Goal: Task Accomplishment & Management: Use online tool/utility

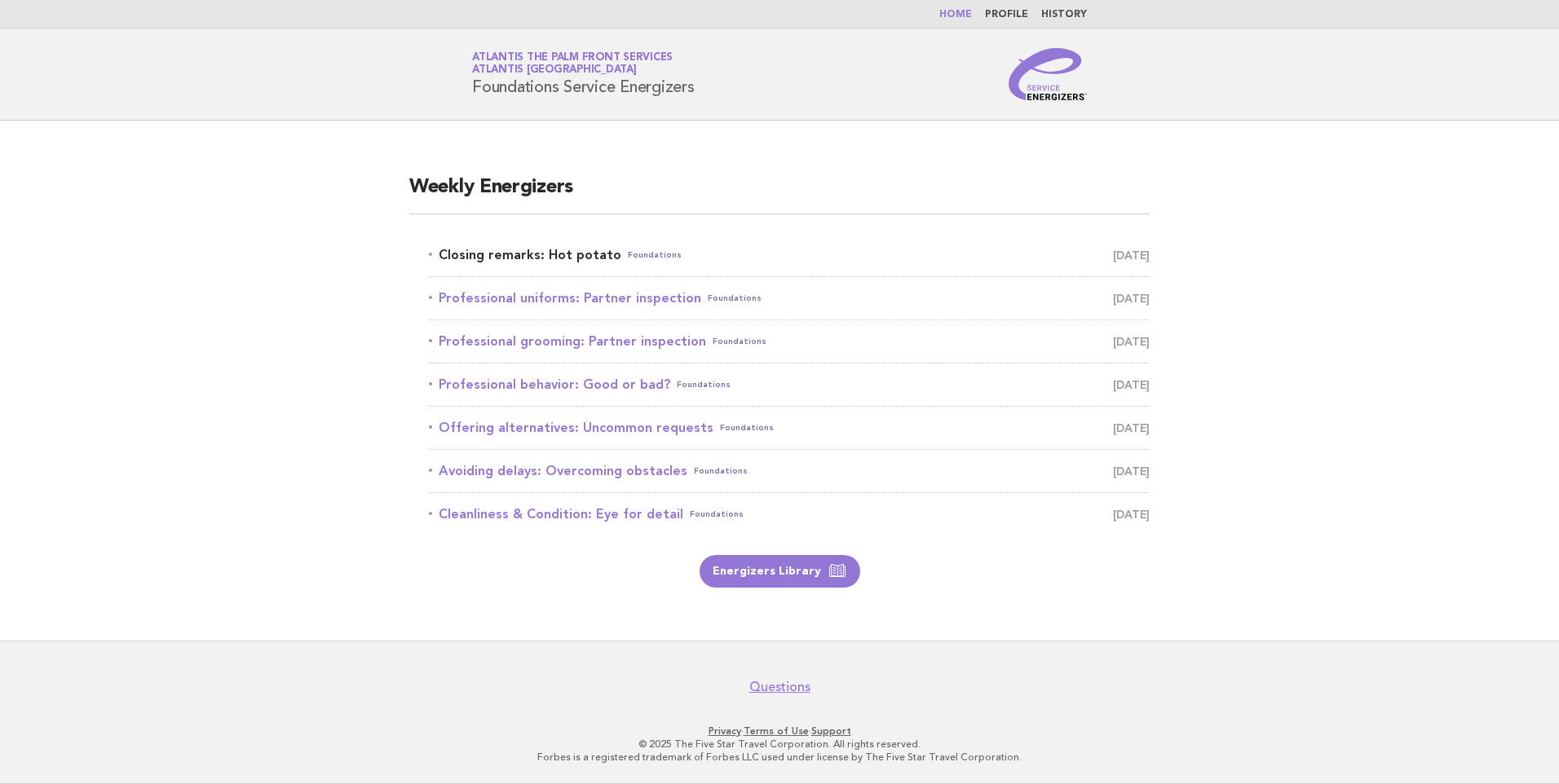
click at [602, 259] on link "Closing remarks: Hot potato Foundations September 30" at bounding box center [789, 255] width 721 height 23
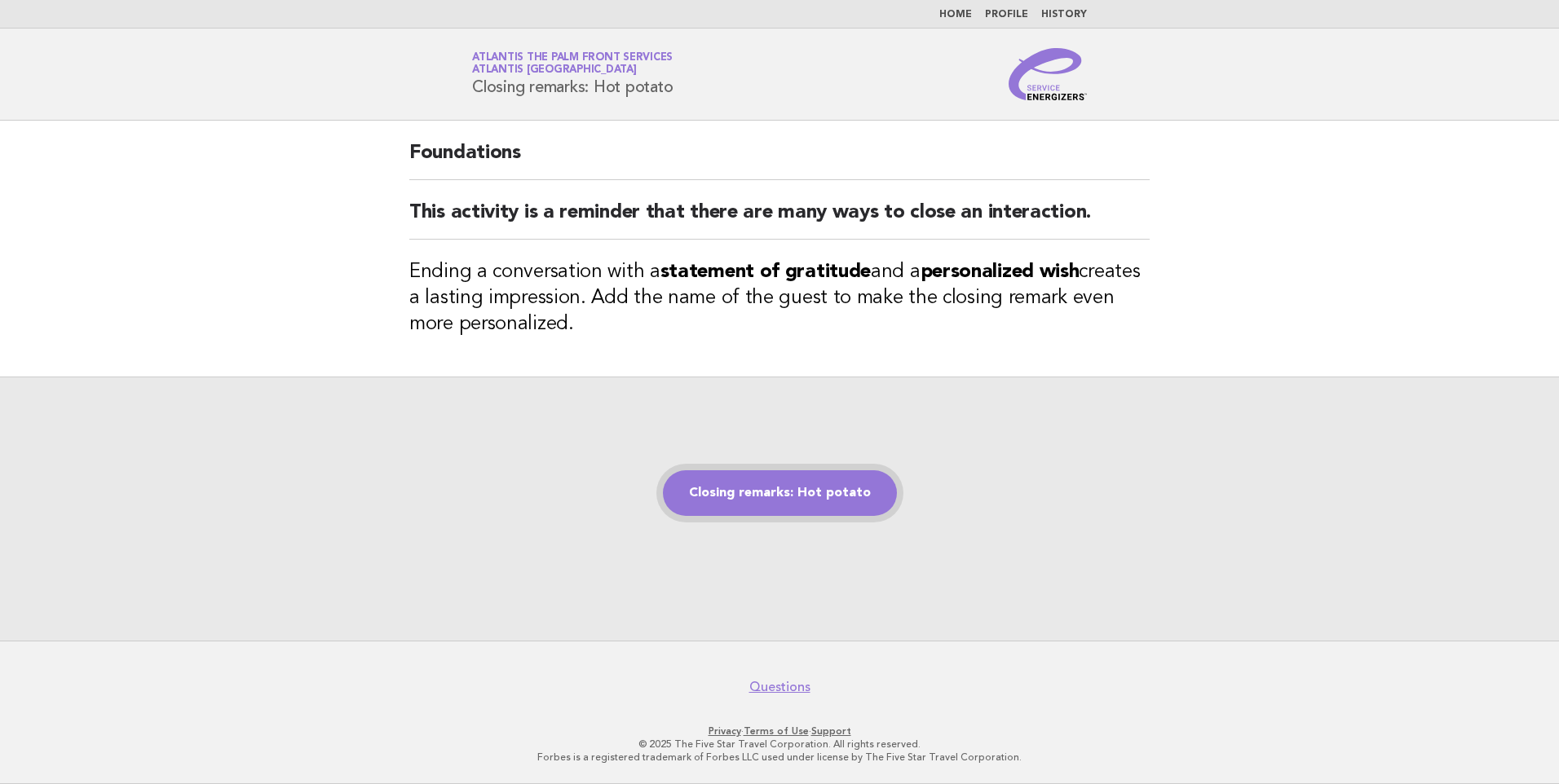
click at [827, 507] on link "Closing remarks: Hot potato" at bounding box center [780, 493] width 234 height 46
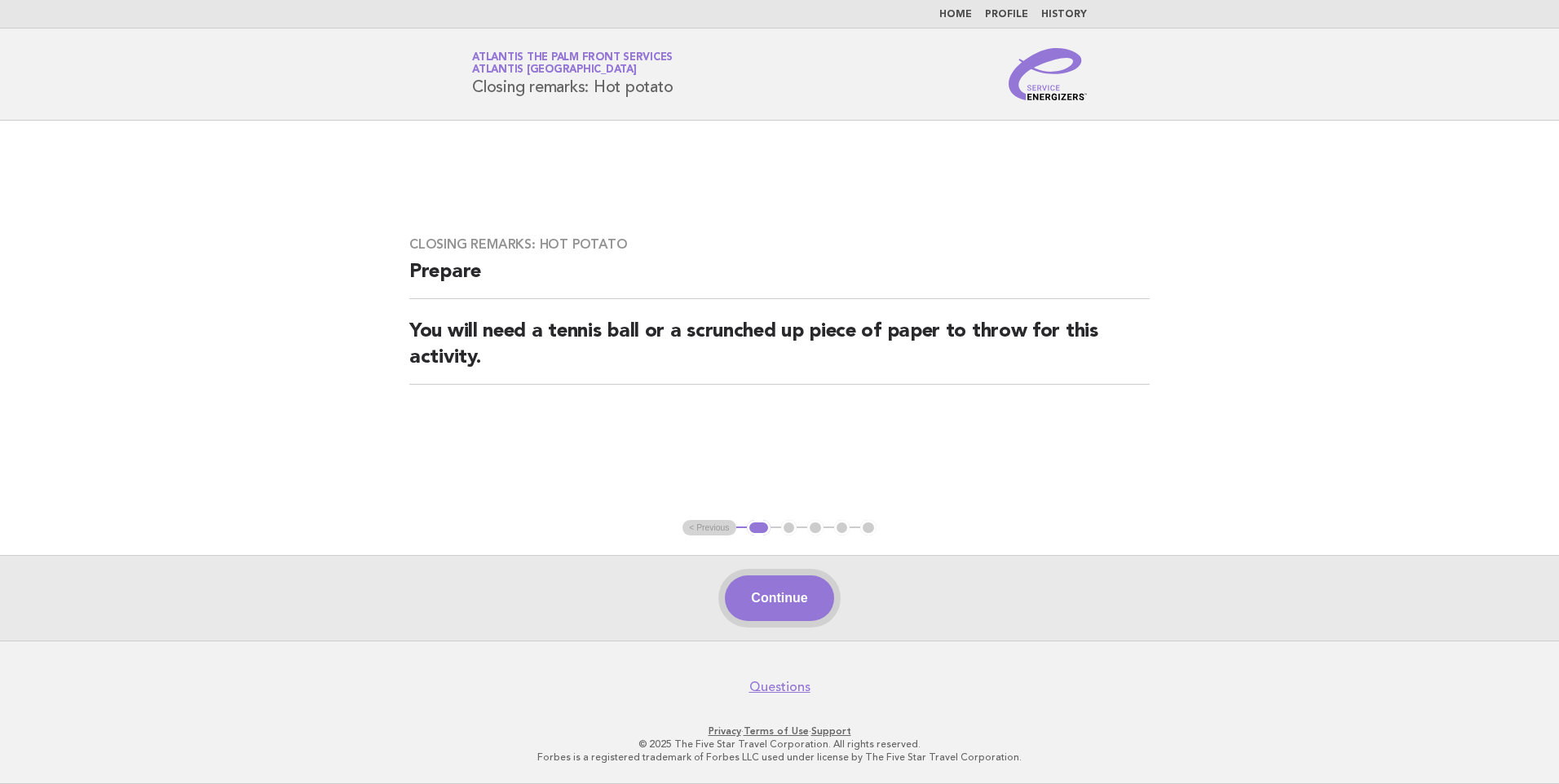
click at [799, 599] on button "Continue" at bounding box center [779, 598] width 109 height 46
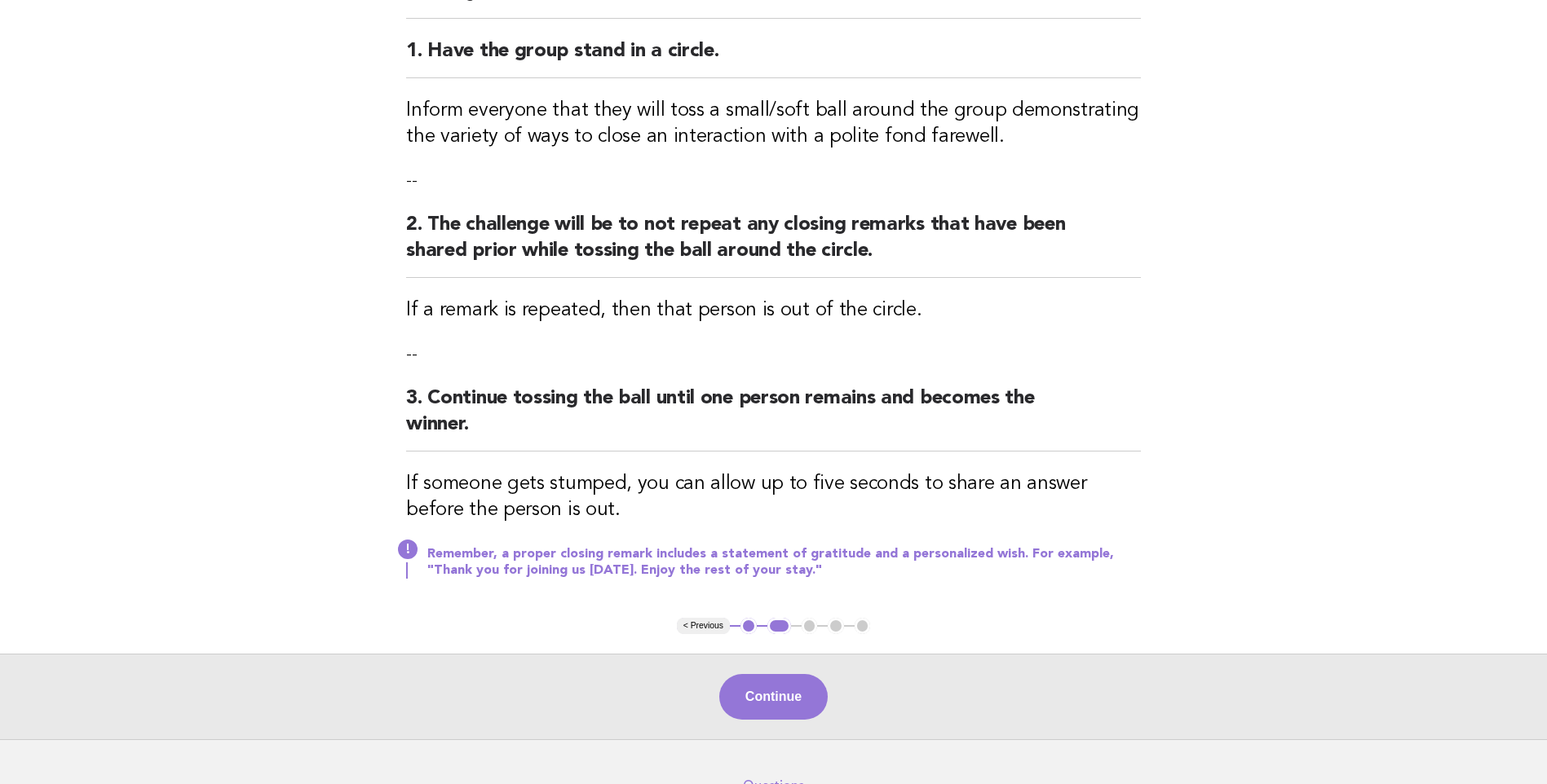
scroll to position [282, 0]
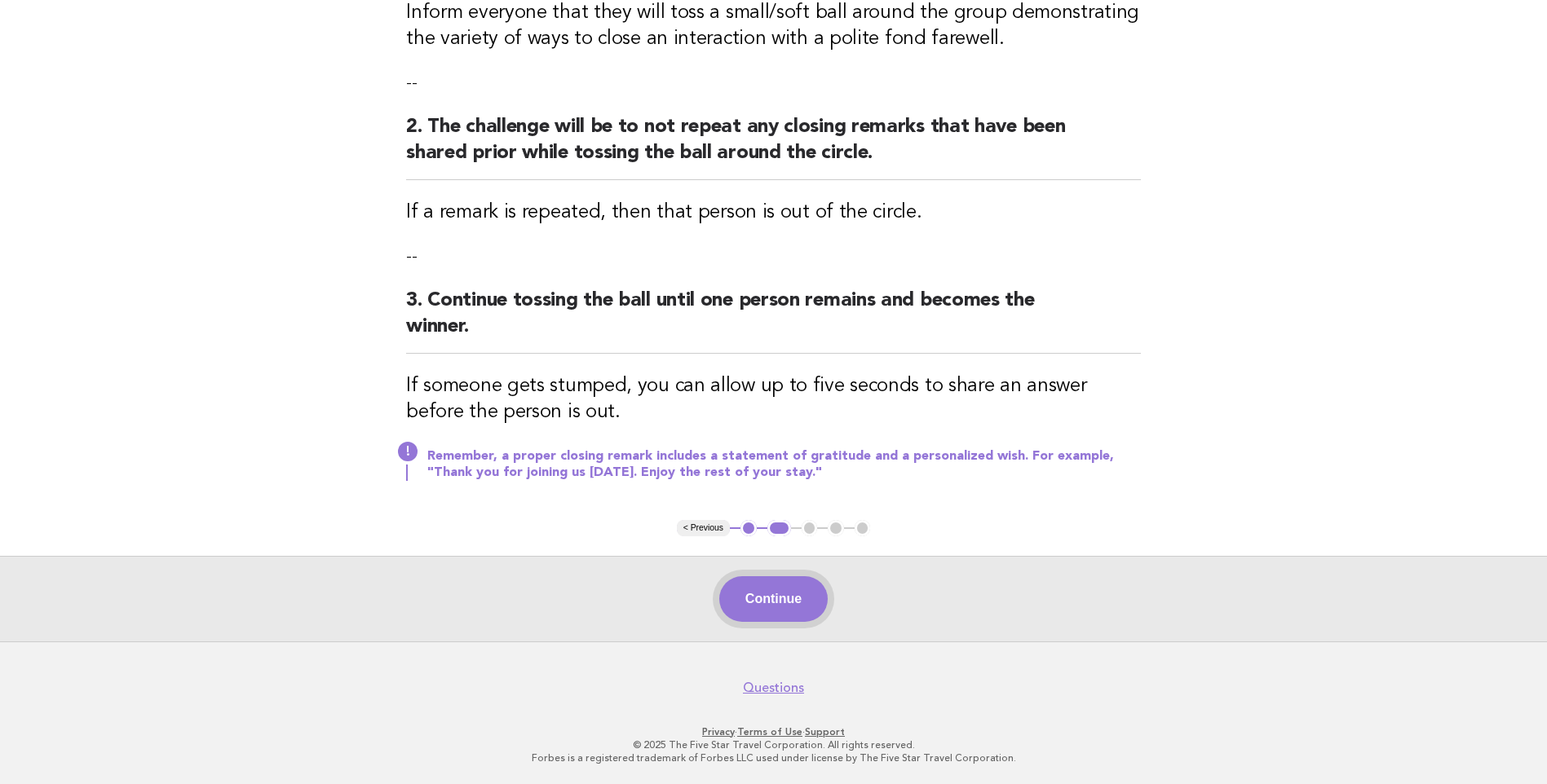
click at [759, 590] on button "Continue" at bounding box center [774, 598] width 109 height 46
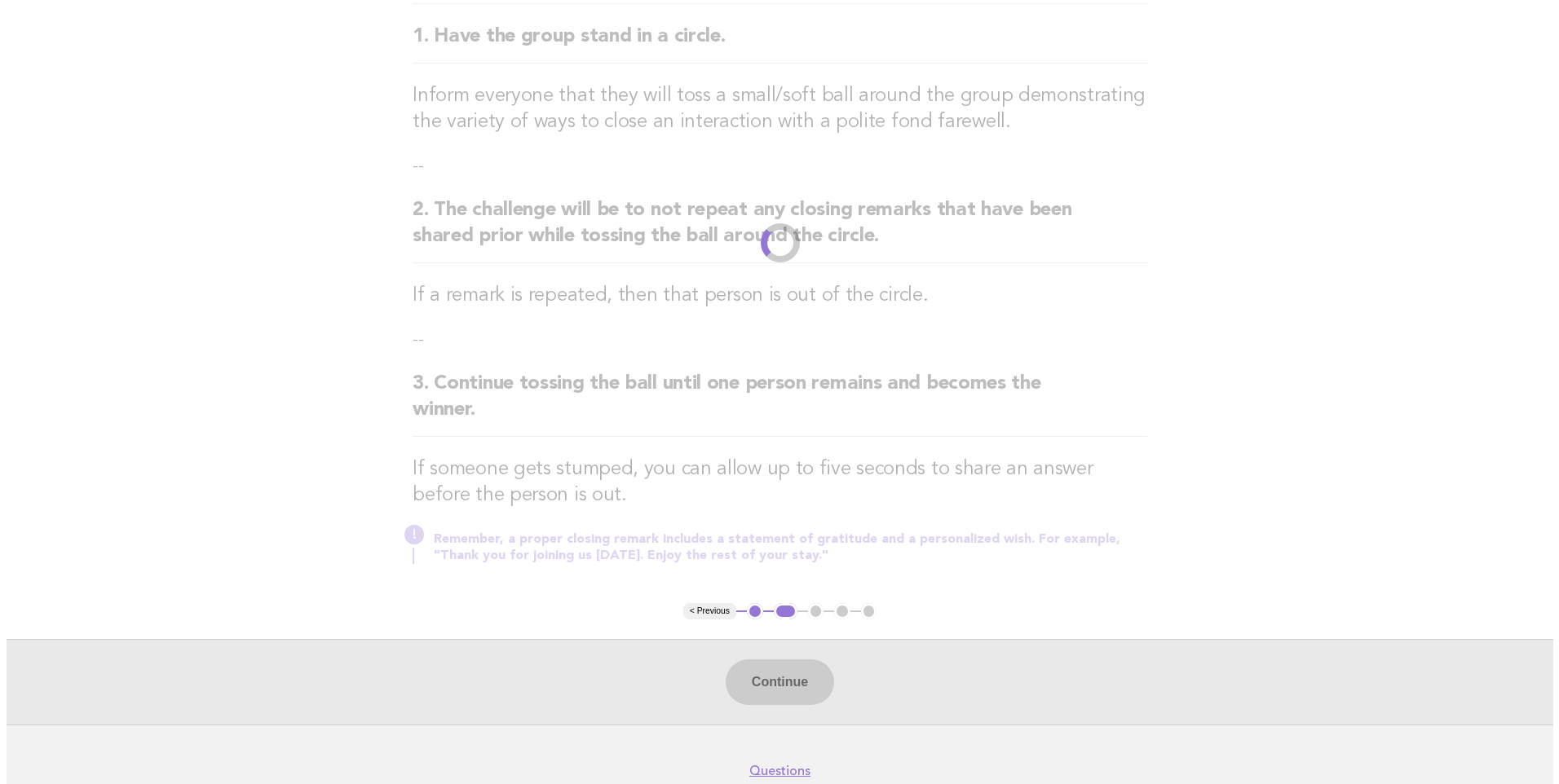
scroll to position [0, 0]
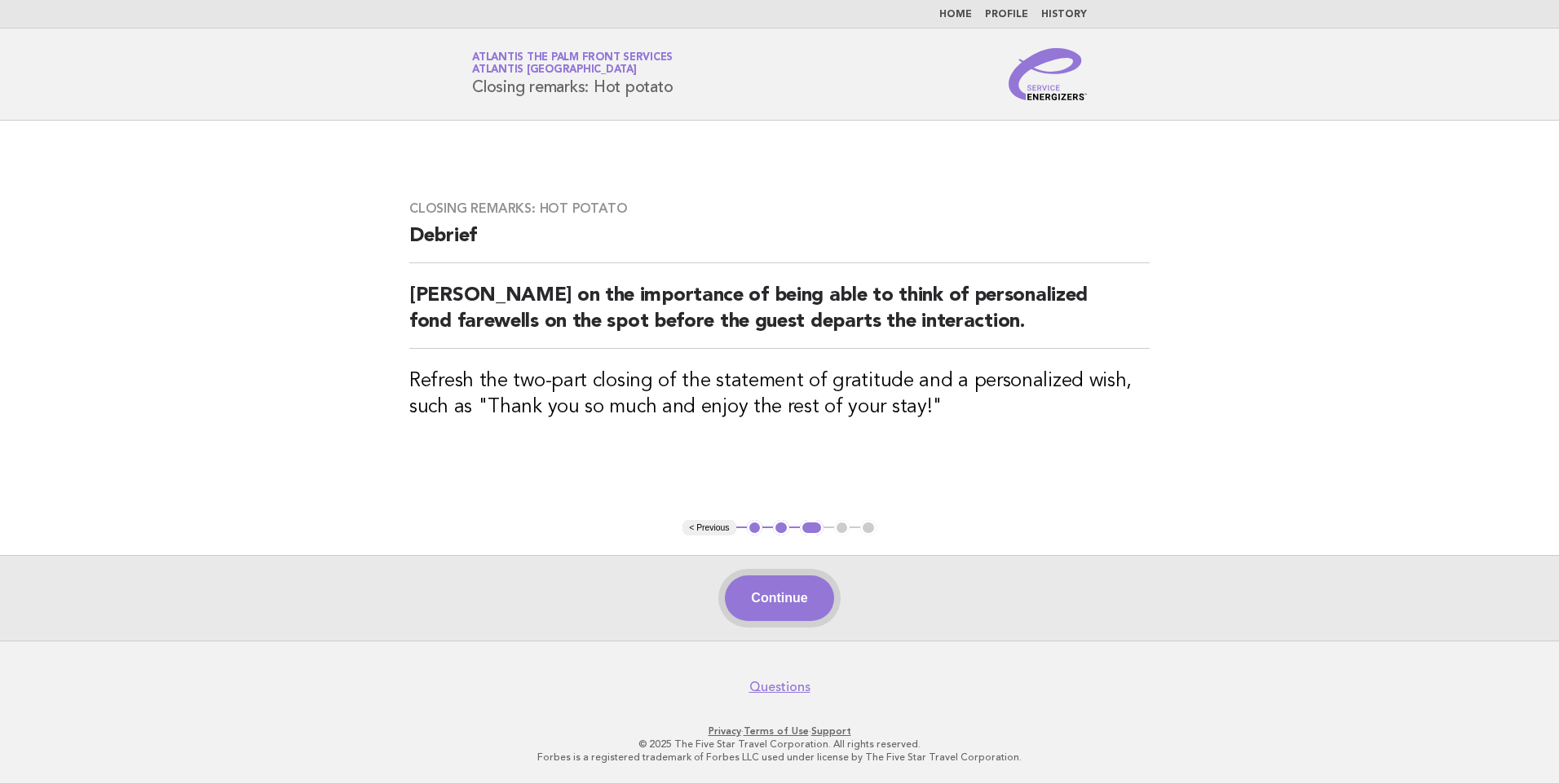
click at [787, 596] on button "Continue" at bounding box center [779, 598] width 109 height 46
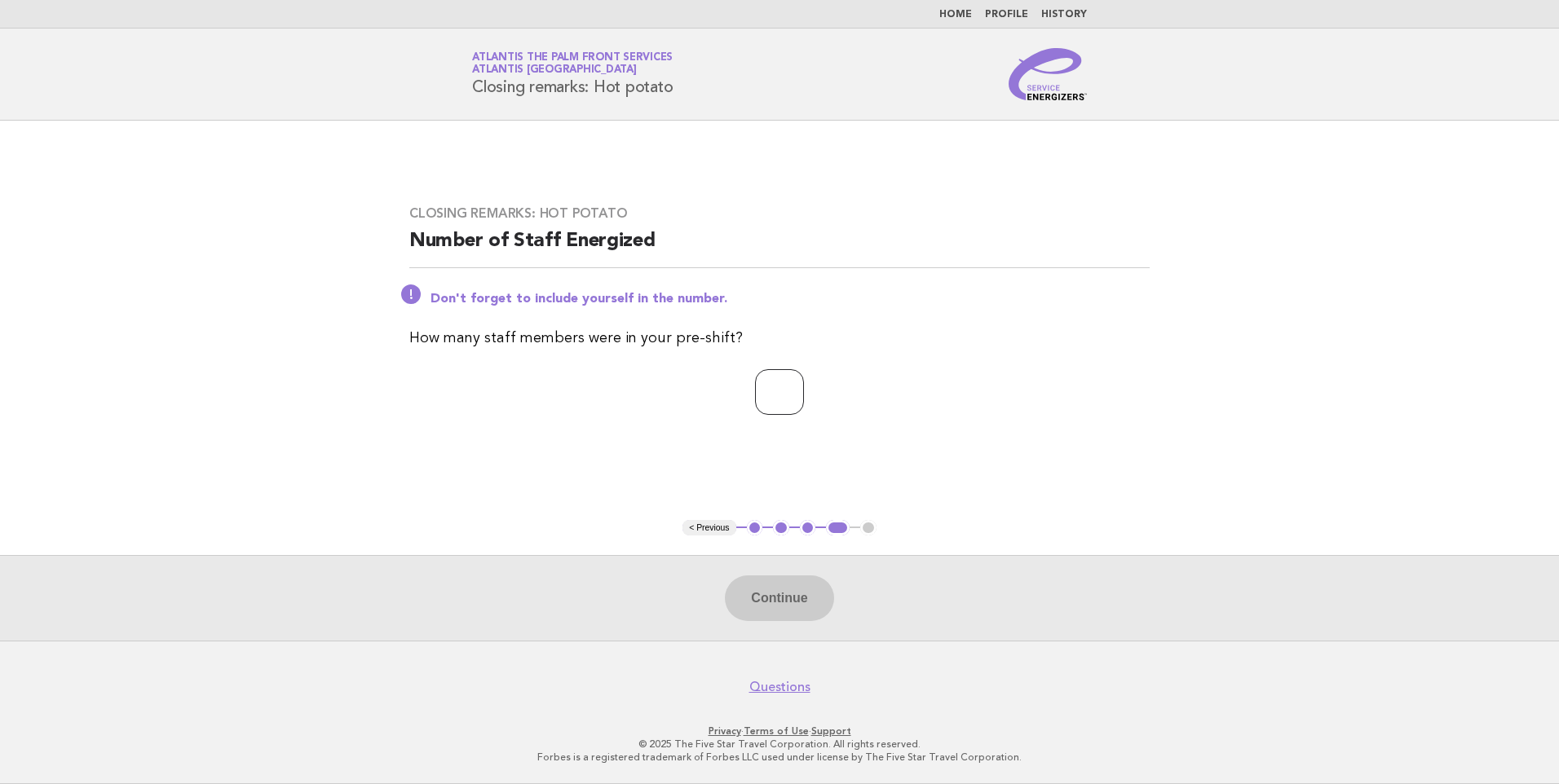
click at [755, 388] on input "number" at bounding box center [779, 392] width 49 height 46
type input "*"
click at [786, 605] on button "Continue" at bounding box center [779, 598] width 109 height 46
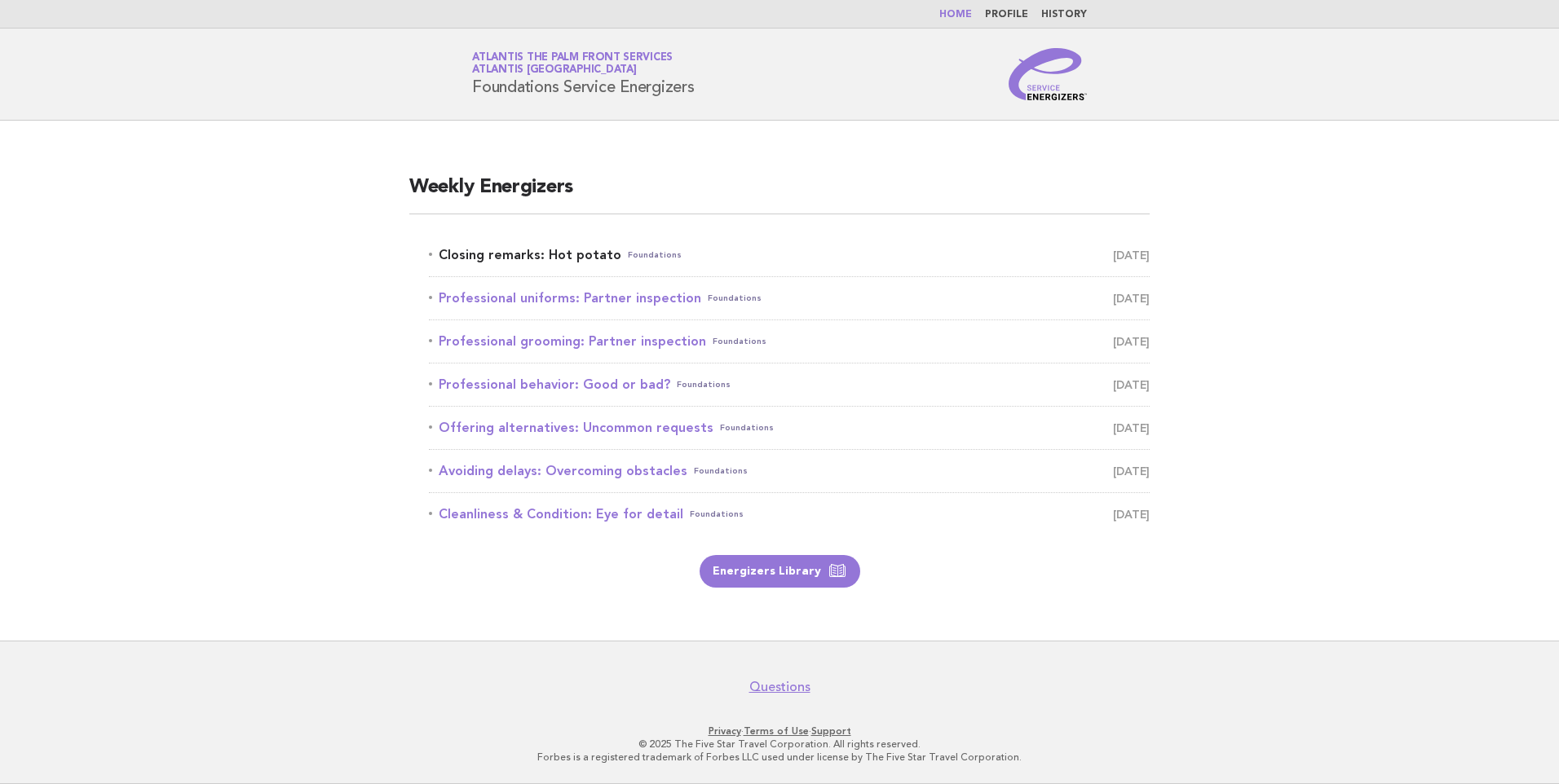
click at [485, 257] on link "Closing remarks: Hot potato Foundations September 30" at bounding box center [789, 255] width 721 height 23
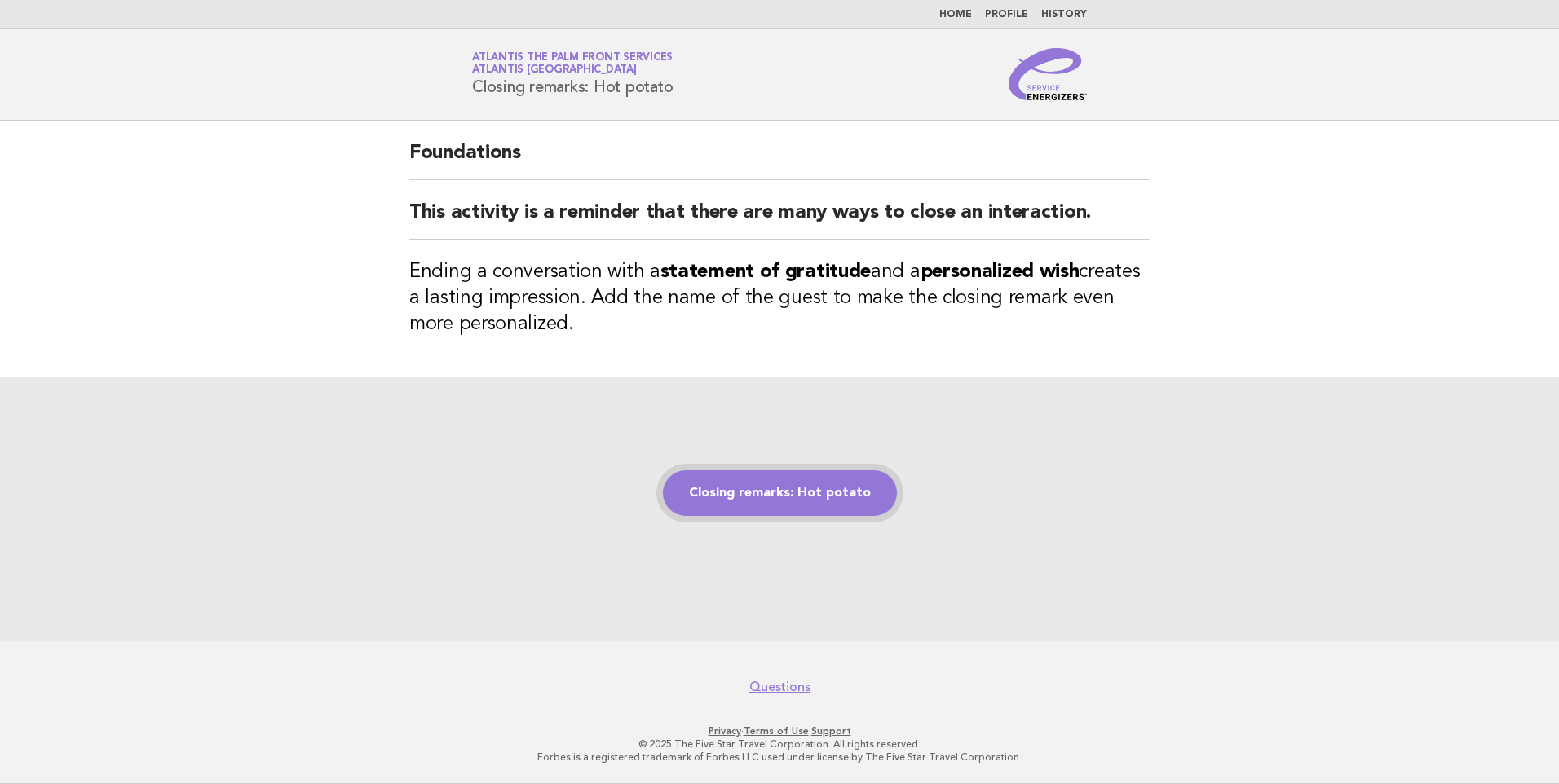
click at [796, 505] on link "Closing remarks: Hot potato" at bounding box center [780, 493] width 234 height 46
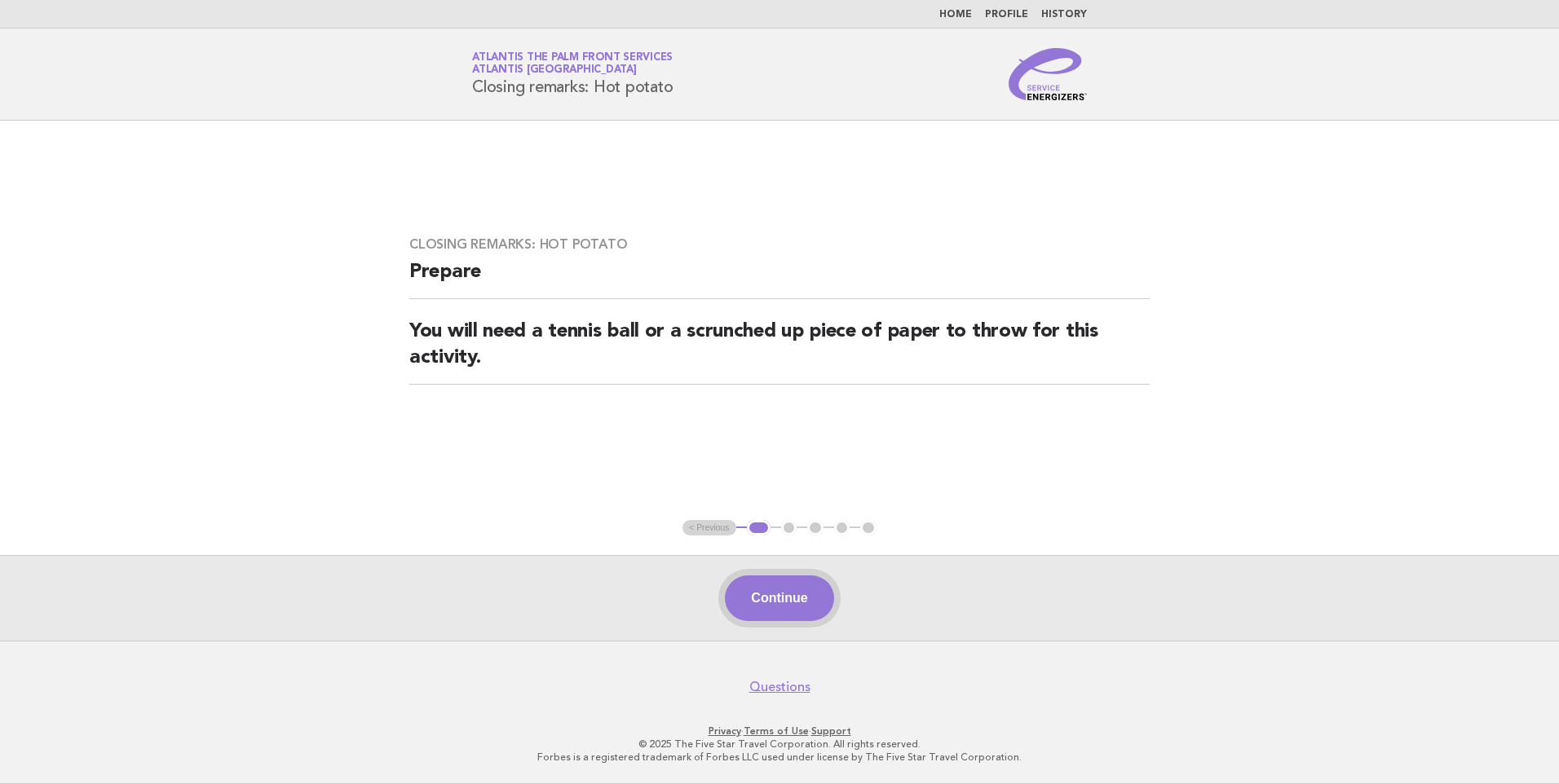
click at [796, 604] on button "Continue" at bounding box center [779, 598] width 109 height 46
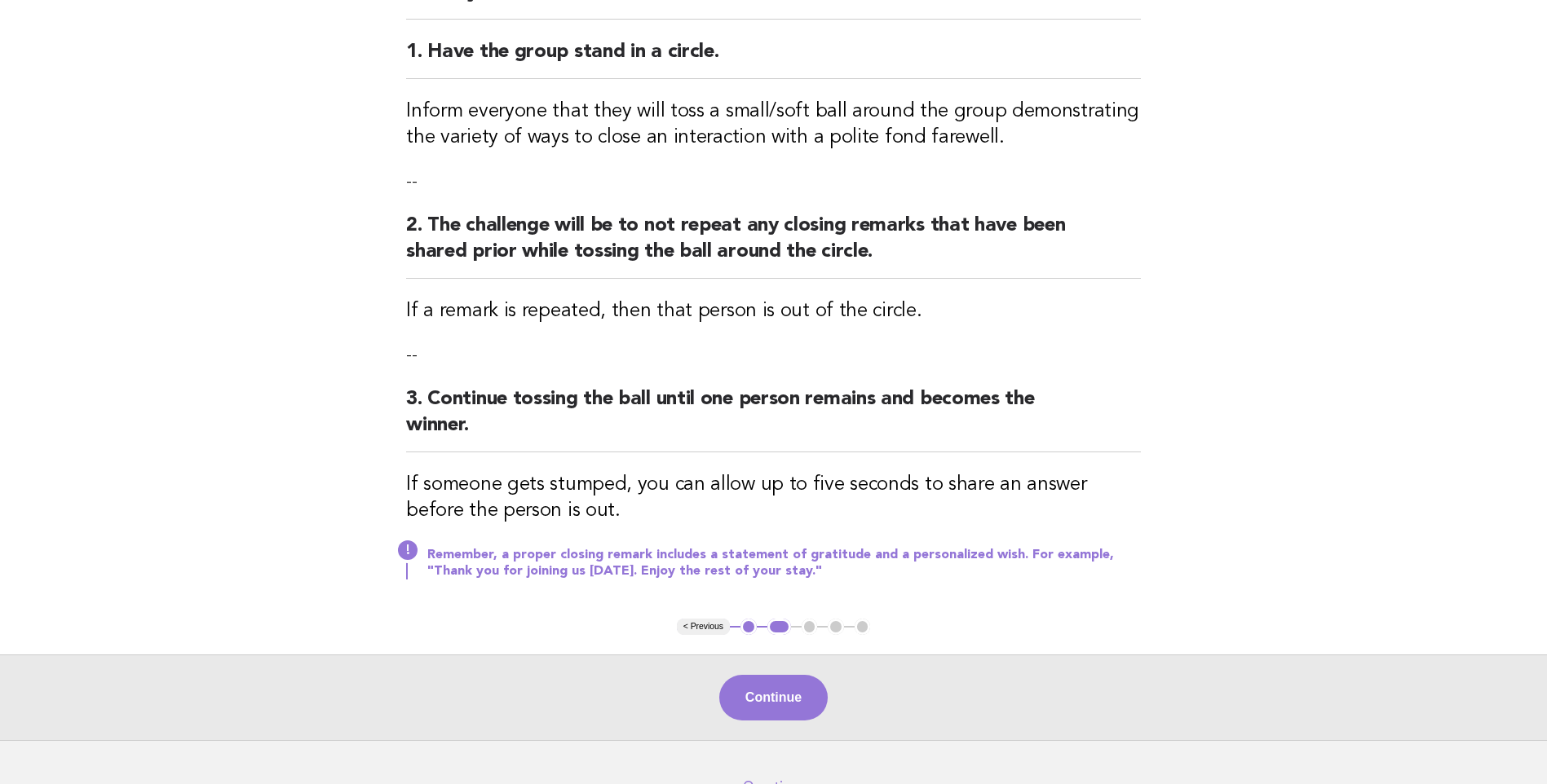
scroll to position [282, 0]
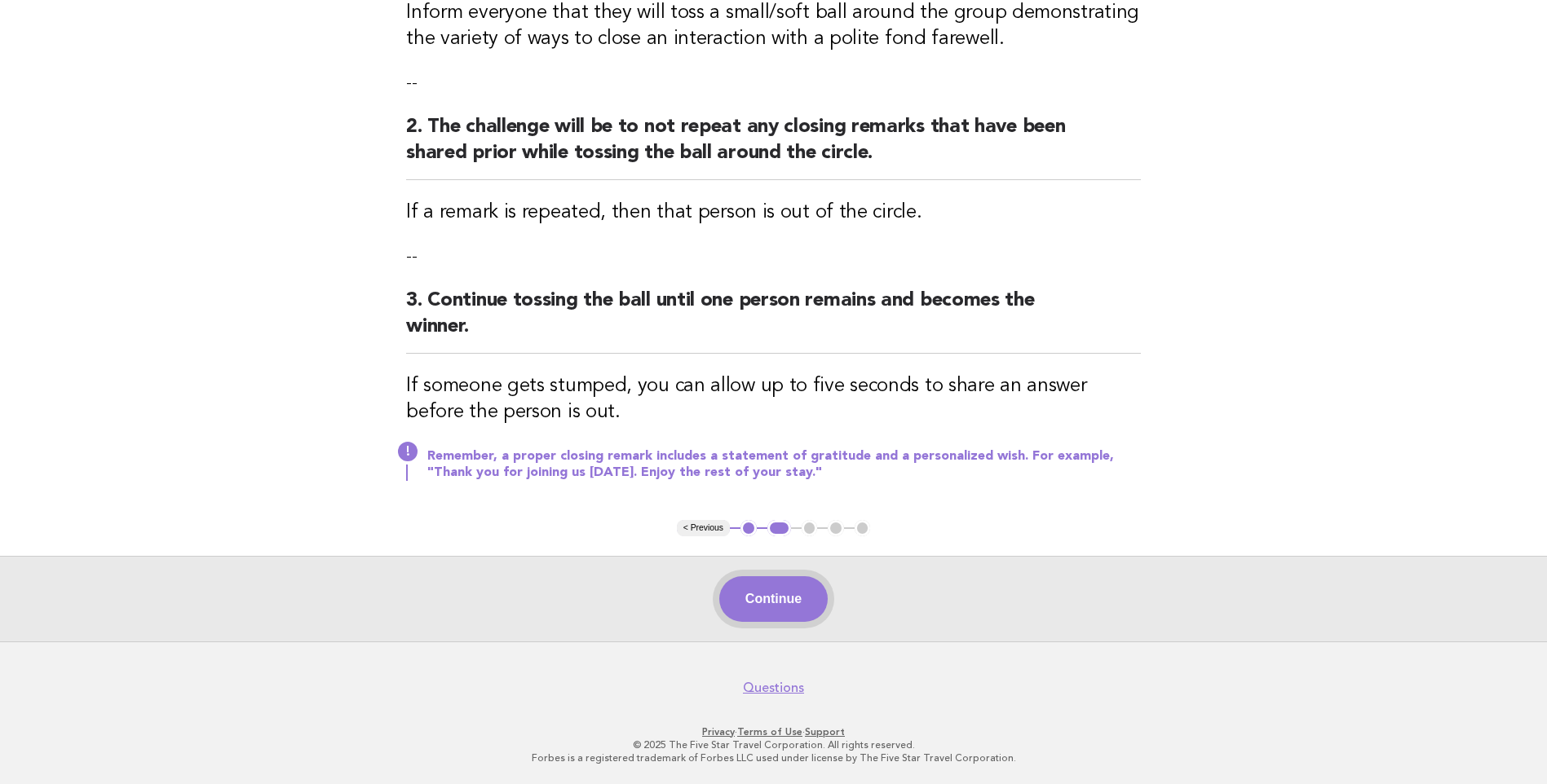
click at [763, 585] on button "Continue" at bounding box center [774, 598] width 109 height 46
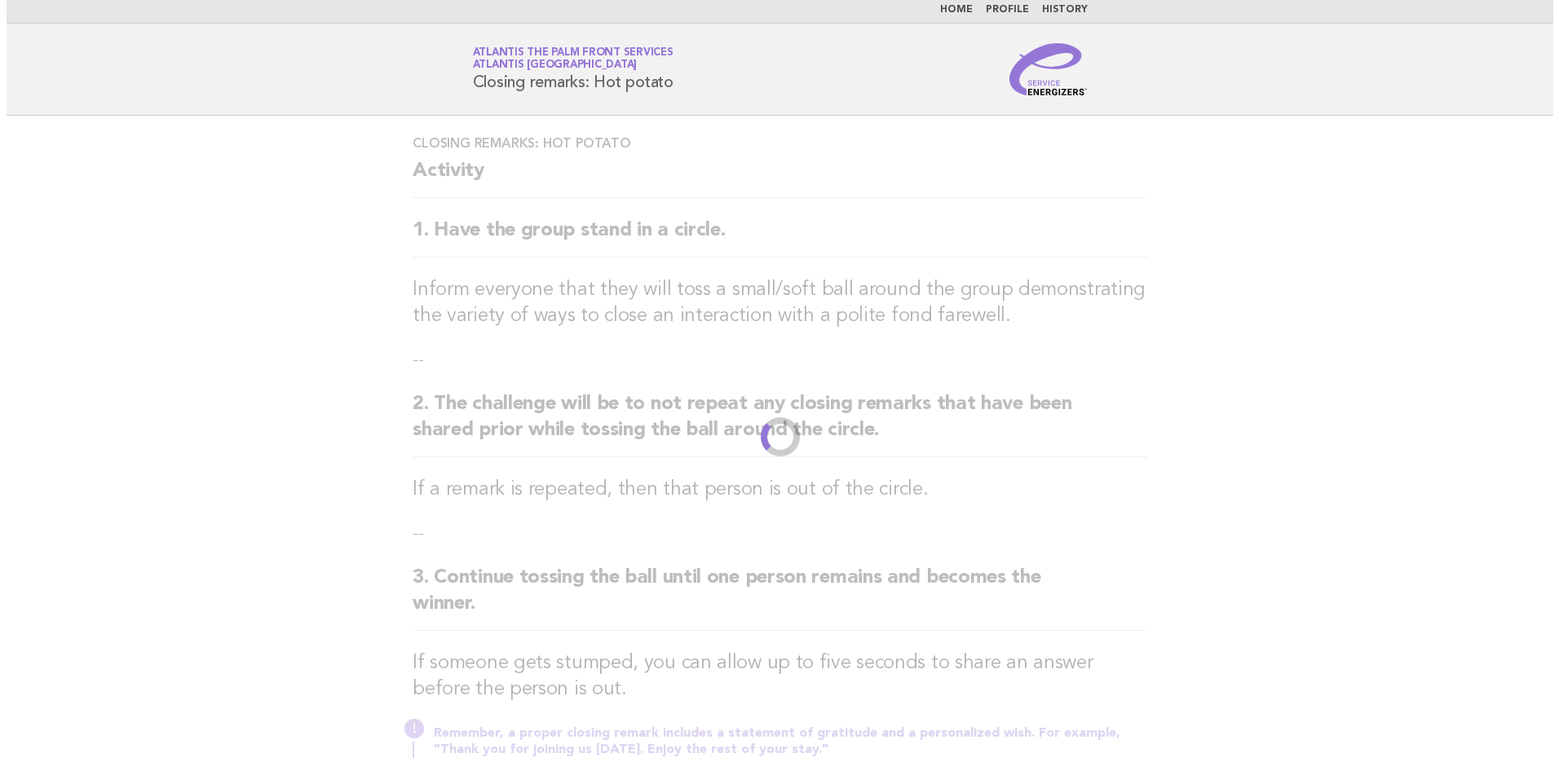
scroll to position [0, 0]
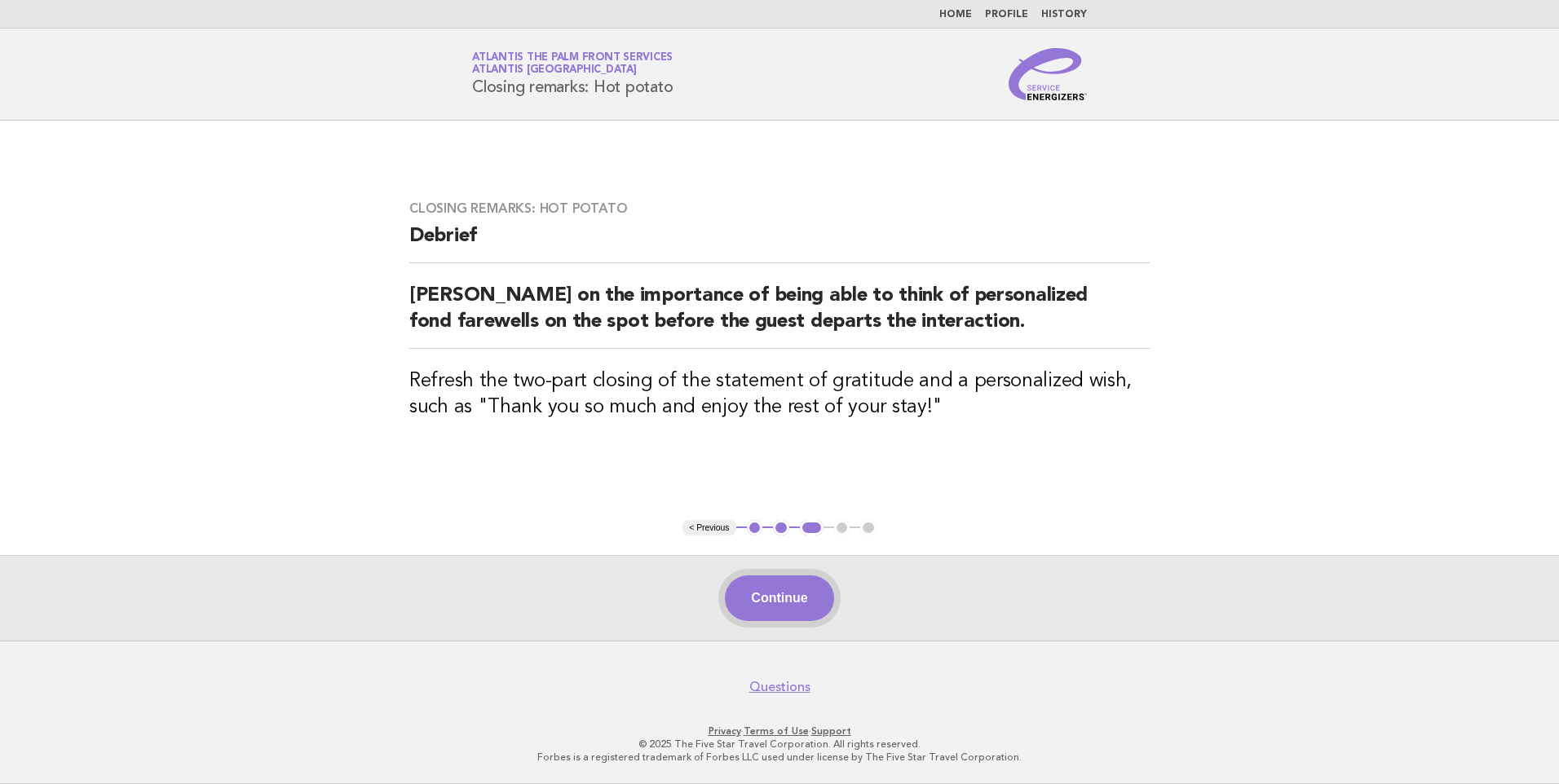
click at [804, 601] on button "Continue" at bounding box center [779, 598] width 109 height 46
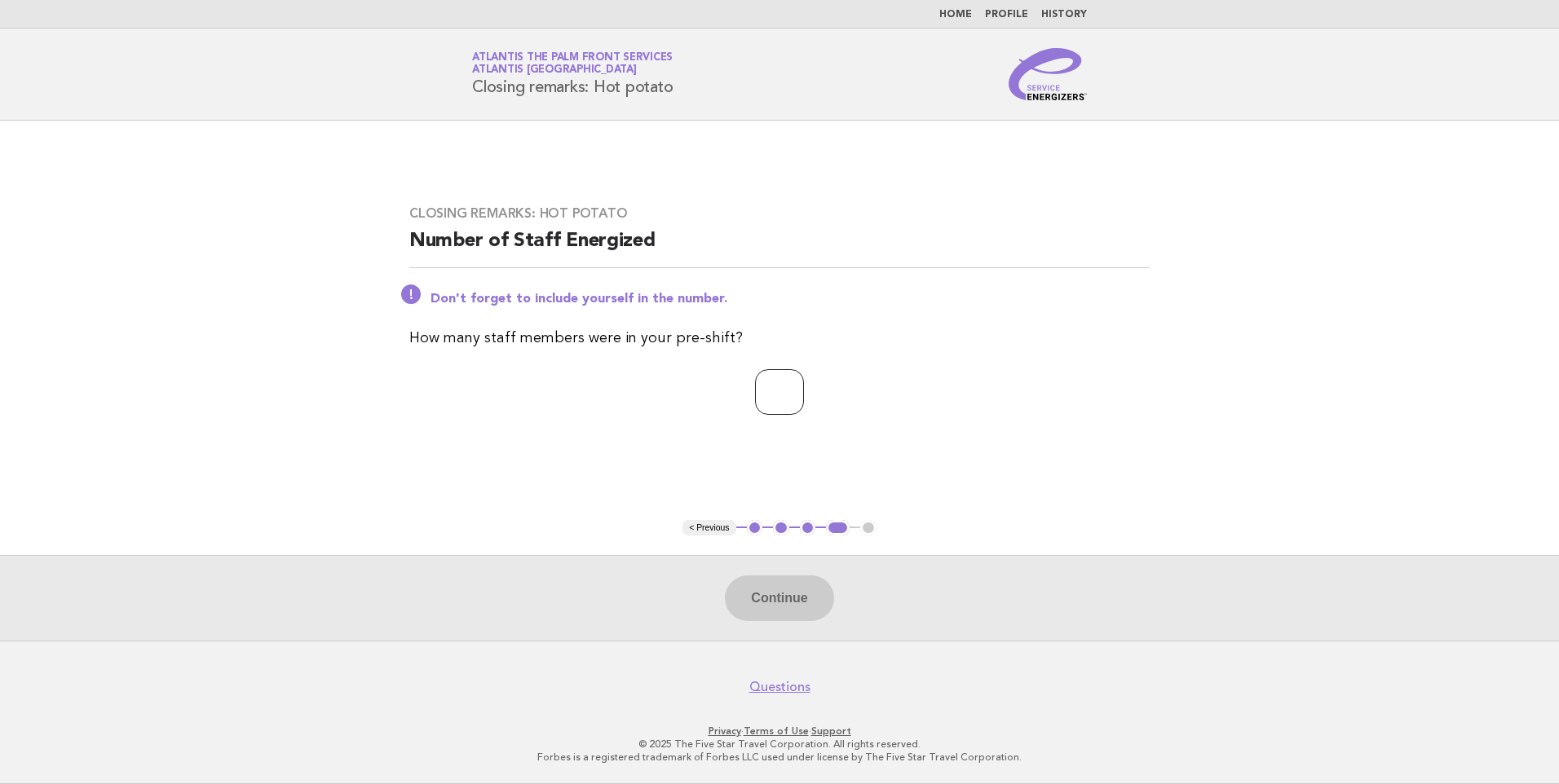
click at [778, 400] on input "number" at bounding box center [779, 392] width 49 height 46
click at [758, 404] on input "number" at bounding box center [779, 392] width 49 height 46
type input "*"
click at [797, 602] on button "Continue" at bounding box center [779, 598] width 109 height 46
